Goal: Task Accomplishment & Management: Use online tool/utility

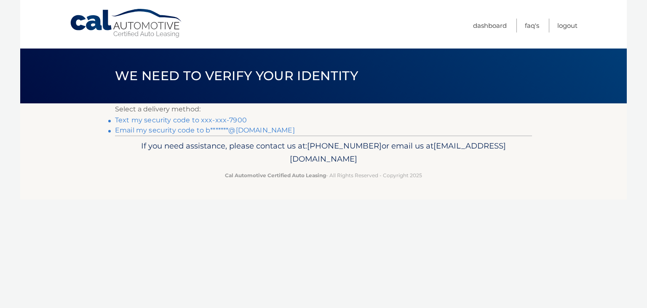
click at [216, 120] on link "Text my security code to xxx-xxx-7900" at bounding box center [181, 120] width 132 height 8
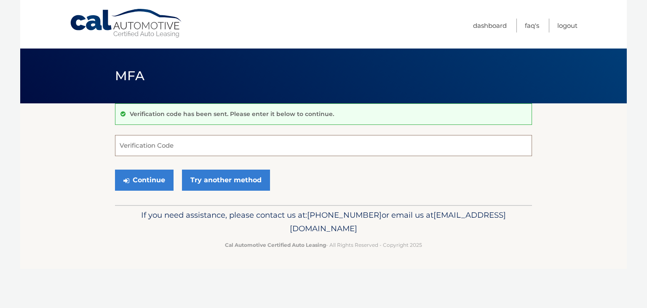
click at [159, 145] on input "Verification Code" at bounding box center [323, 145] width 417 height 21
type input "088784"
click at [155, 175] on button "Continue" at bounding box center [144, 179] width 59 height 21
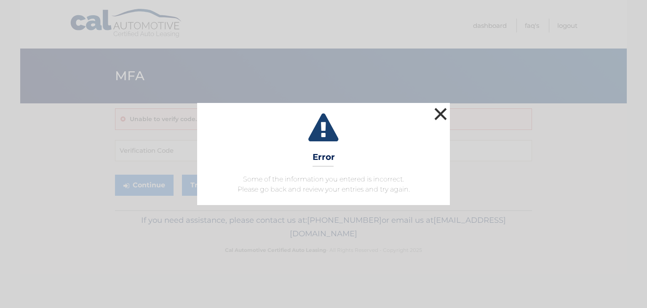
click at [440, 110] on button "×" at bounding box center [440, 113] width 17 height 17
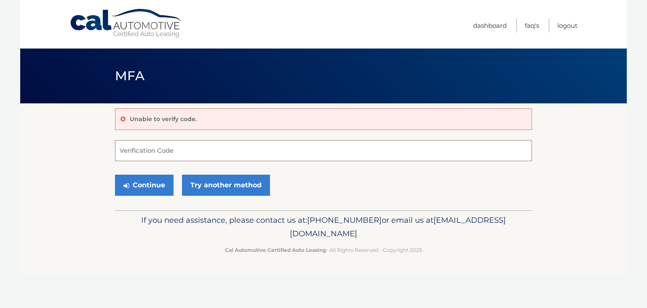
click at [133, 153] on input "Verification Code" at bounding box center [323, 150] width 417 height 21
click at [151, 185] on button "Continue" at bounding box center [144, 184] width 59 height 21
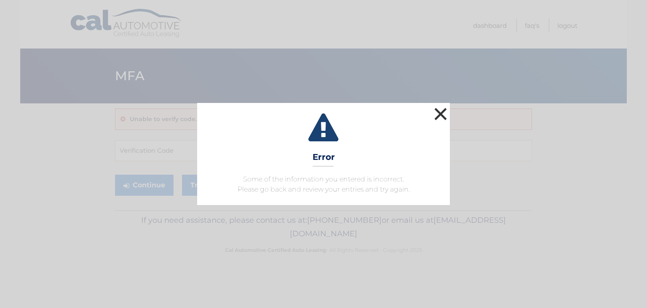
click at [436, 113] on button "×" at bounding box center [440, 113] width 17 height 17
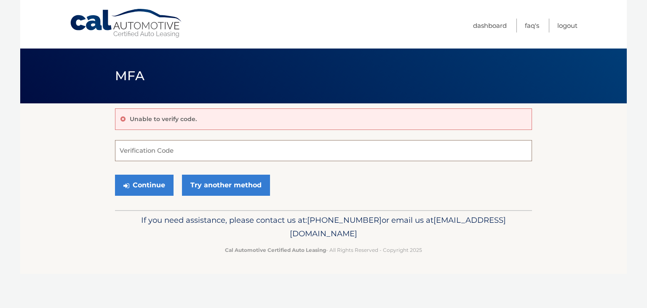
click at [145, 149] on input "Verification Code" at bounding box center [323, 150] width 417 height 21
type input "085757"
click at [153, 189] on button "Continue" at bounding box center [144, 184] width 59 height 21
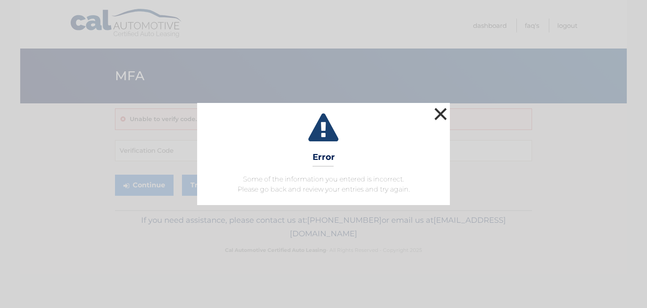
click at [441, 112] on button "×" at bounding box center [440, 113] width 17 height 17
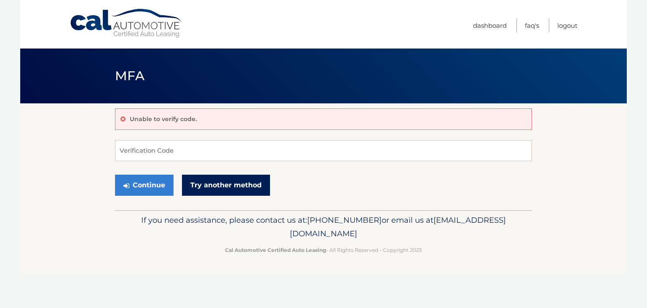
click at [225, 181] on link "Try another method" at bounding box center [226, 184] width 88 height 21
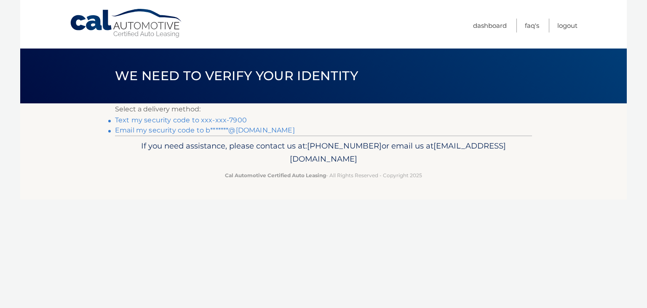
click at [181, 121] on link "Text my security code to xxx-xxx-7900" at bounding box center [181, 120] width 132 height 8
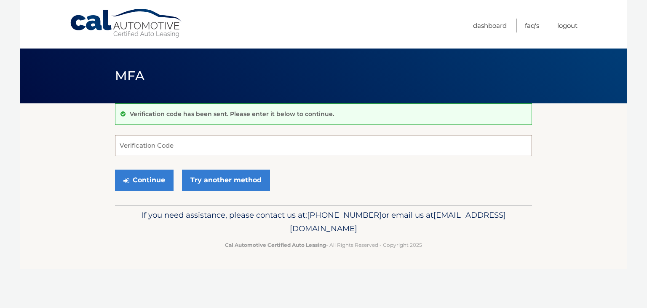
click at [142, 143] on input "Verification Code" at bounding box center [323, 145] width 417 height 21
type input "711730"
click at [153, 177] on button "Continue" at bounding box center [144, 179] width 59 height 21
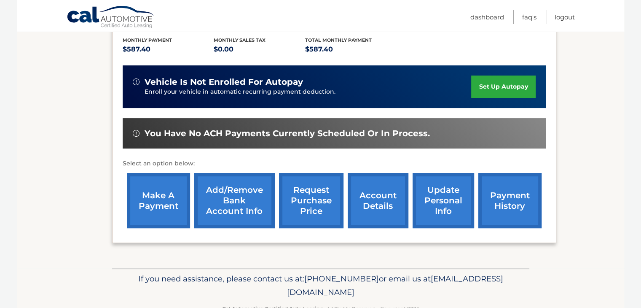
scroll to position [202, 0]
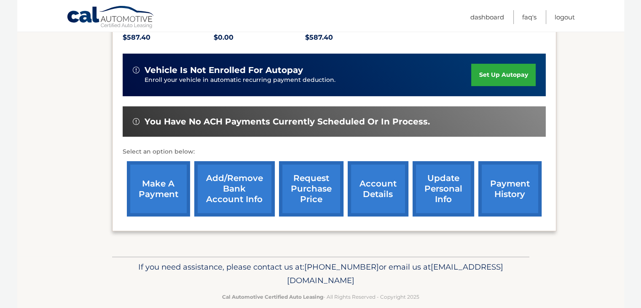
click at [159, 181] on link "make a payment" at bounding box center [158, 188] width 63 height 55
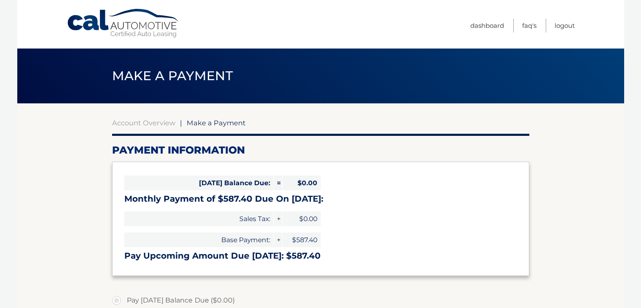
select select "NjYwOTc3MjItYzdlZC00YzczLWE2OGQtMzcwM2ZhYzY3ZTg3"
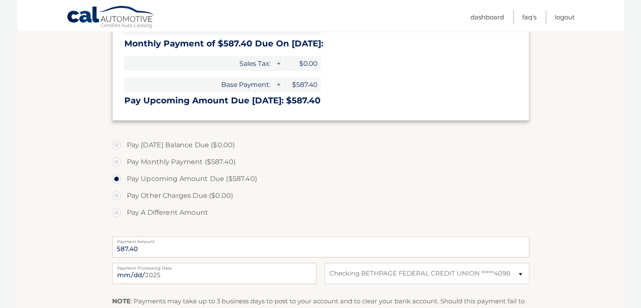
scroll to position [211, 0]
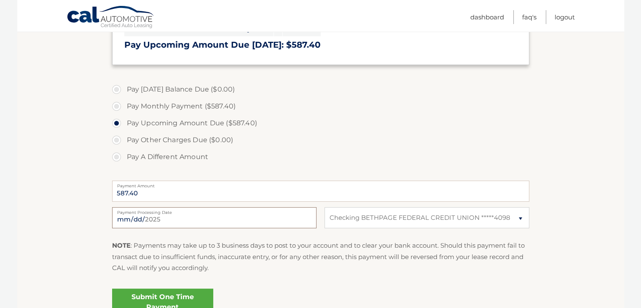
click at [191, 215] on input "2025-10-01" at bounding box center [214, 217] width 204 height 21
type input "2025-10-03"
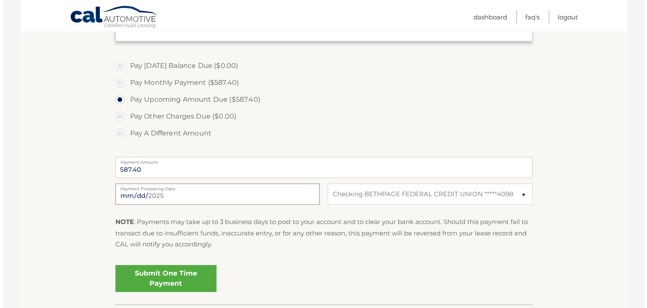
scroll to position [294, 0]
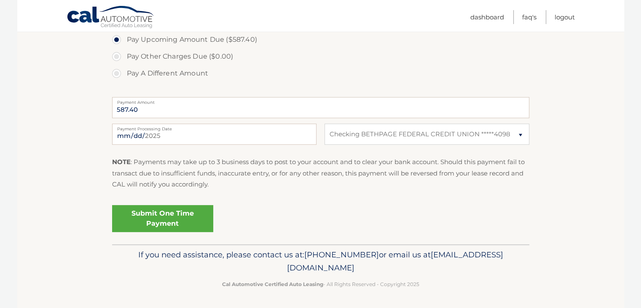
click at [188, 216] on link "Submit One Time Payment" at bounding box center [162, 218] width 101 height 27
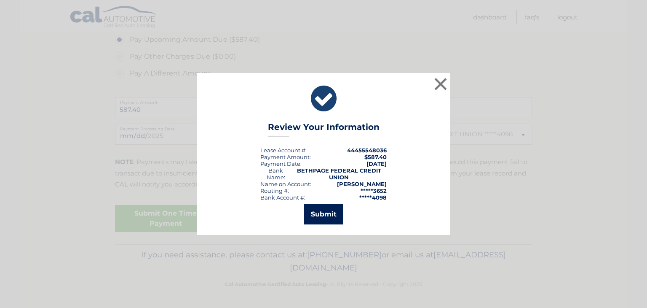
click at [327, 211] on button "Submit" at bounding box center [323, 214] width 39 height 20
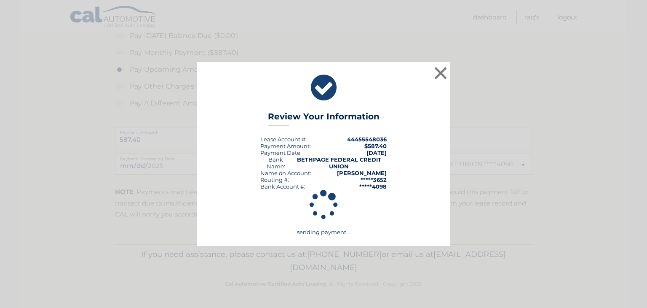
scroll to position [264, 0]
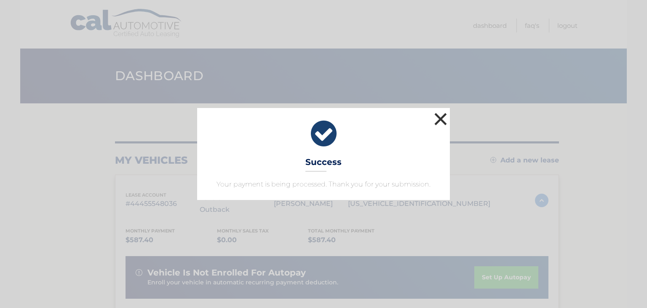
click at [439, 118] on button "×" at bounding box center [440, 118] width 17 height 17
